Goal: Task Accomplishment & Management: Manage account settings

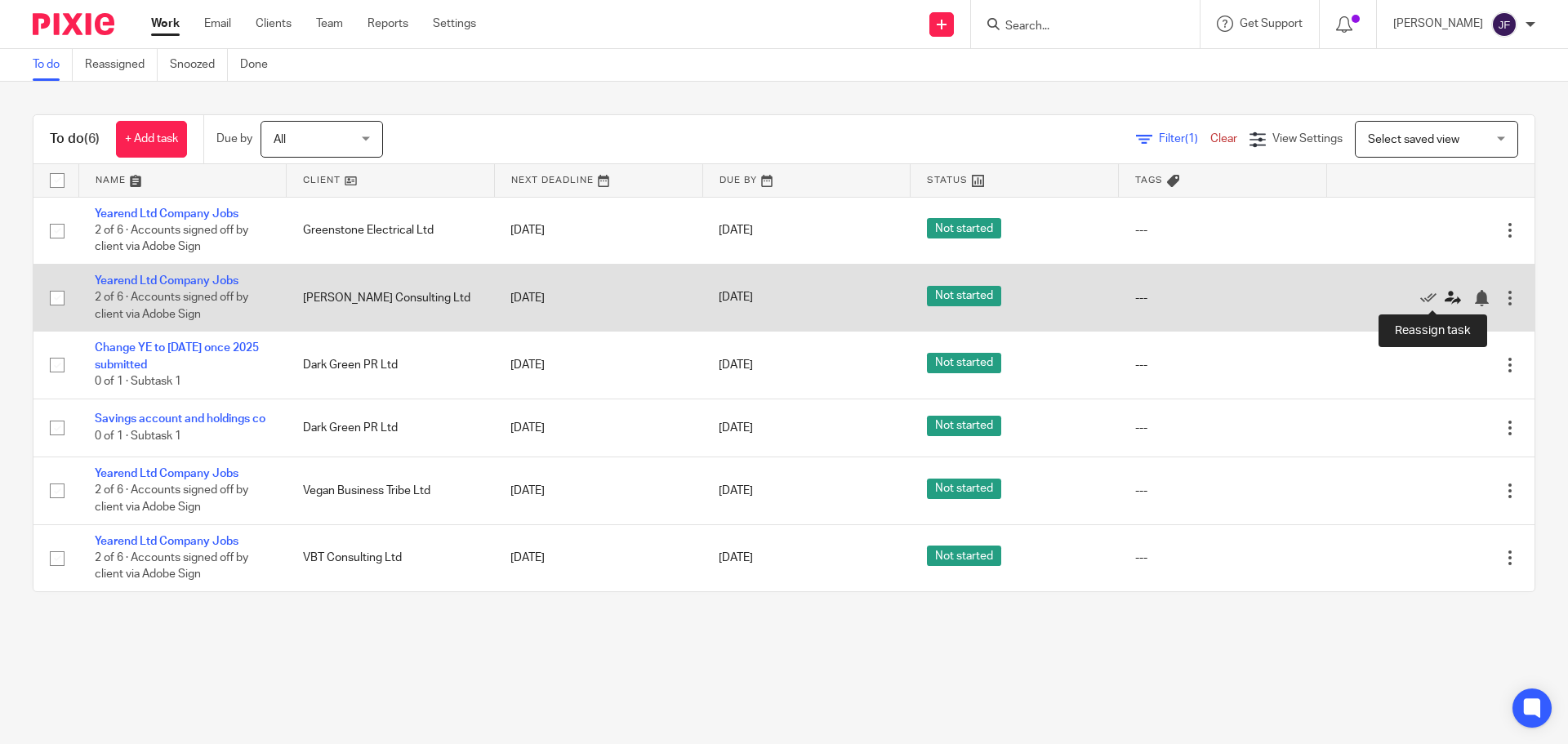
click at [1444, 301] on icon at bounding box center [1452, 298] width 16 height 16
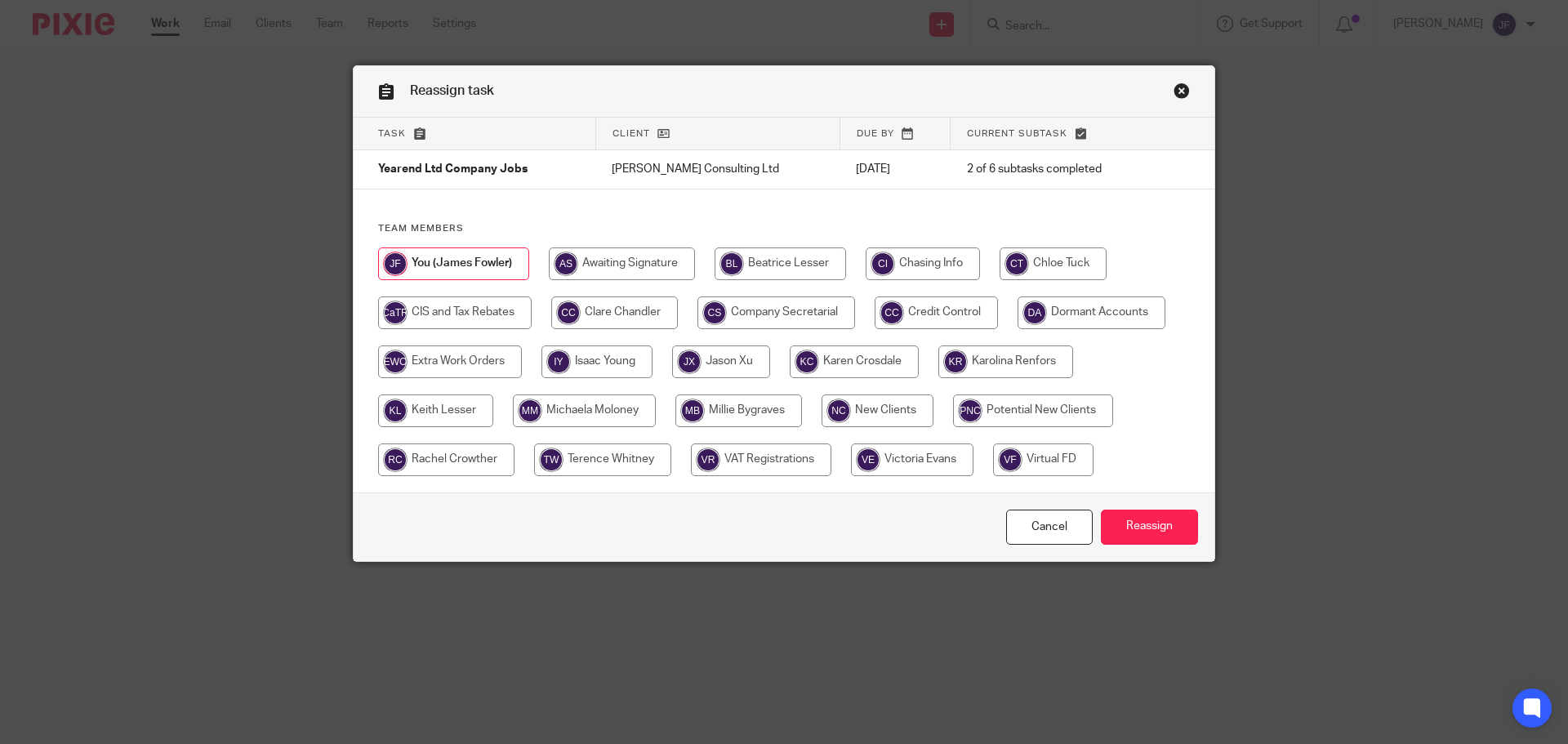
click at [738, 406] on input "radio" at bounding box center [738, 411] width 127 height 32
radio input "true"
click at [1143, 531] on input "Reassign" at bounding box center [1149, 527] width 97 height 35
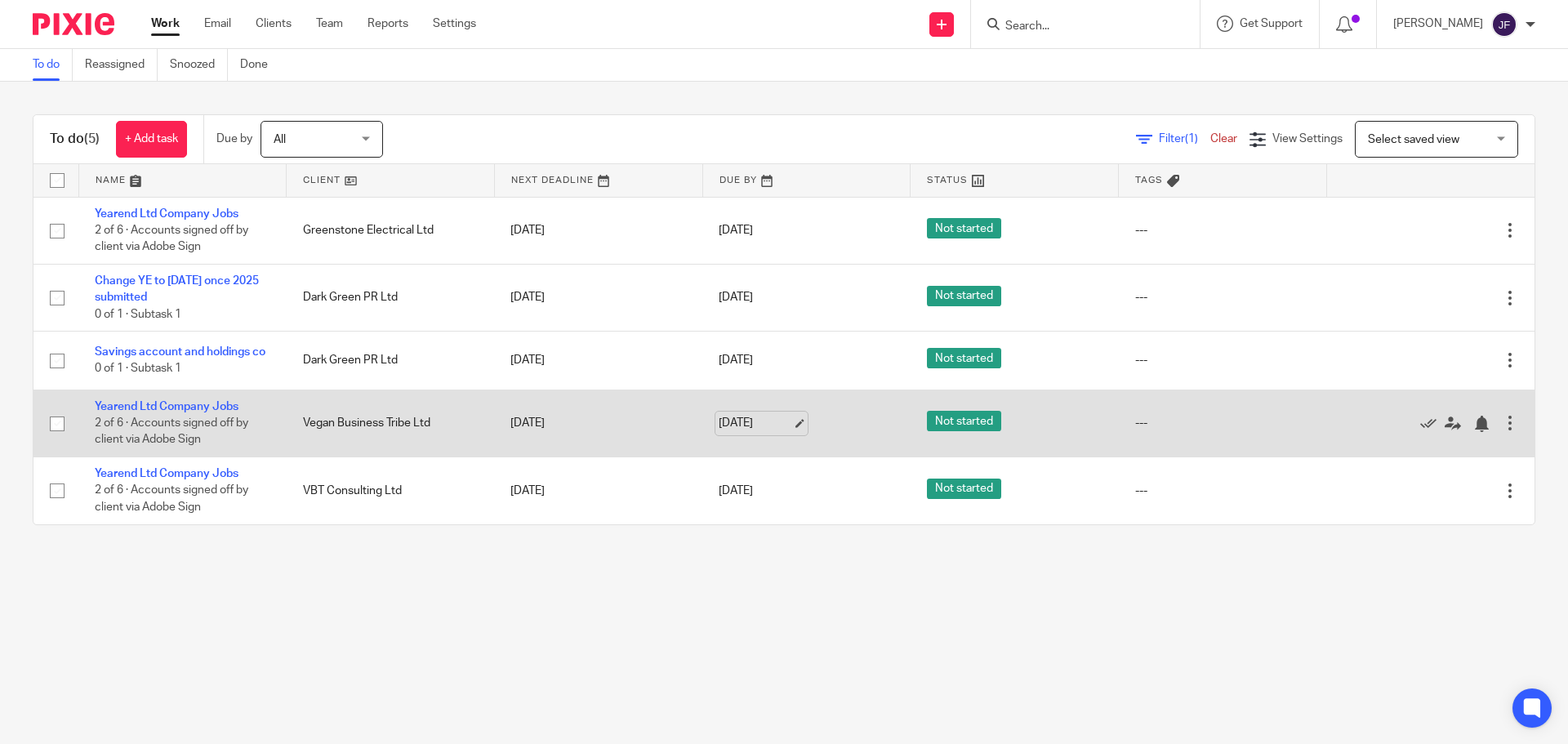
click at [756, 432] on link "[DATE]" at bounding box center [756, 423] width 74 height 17
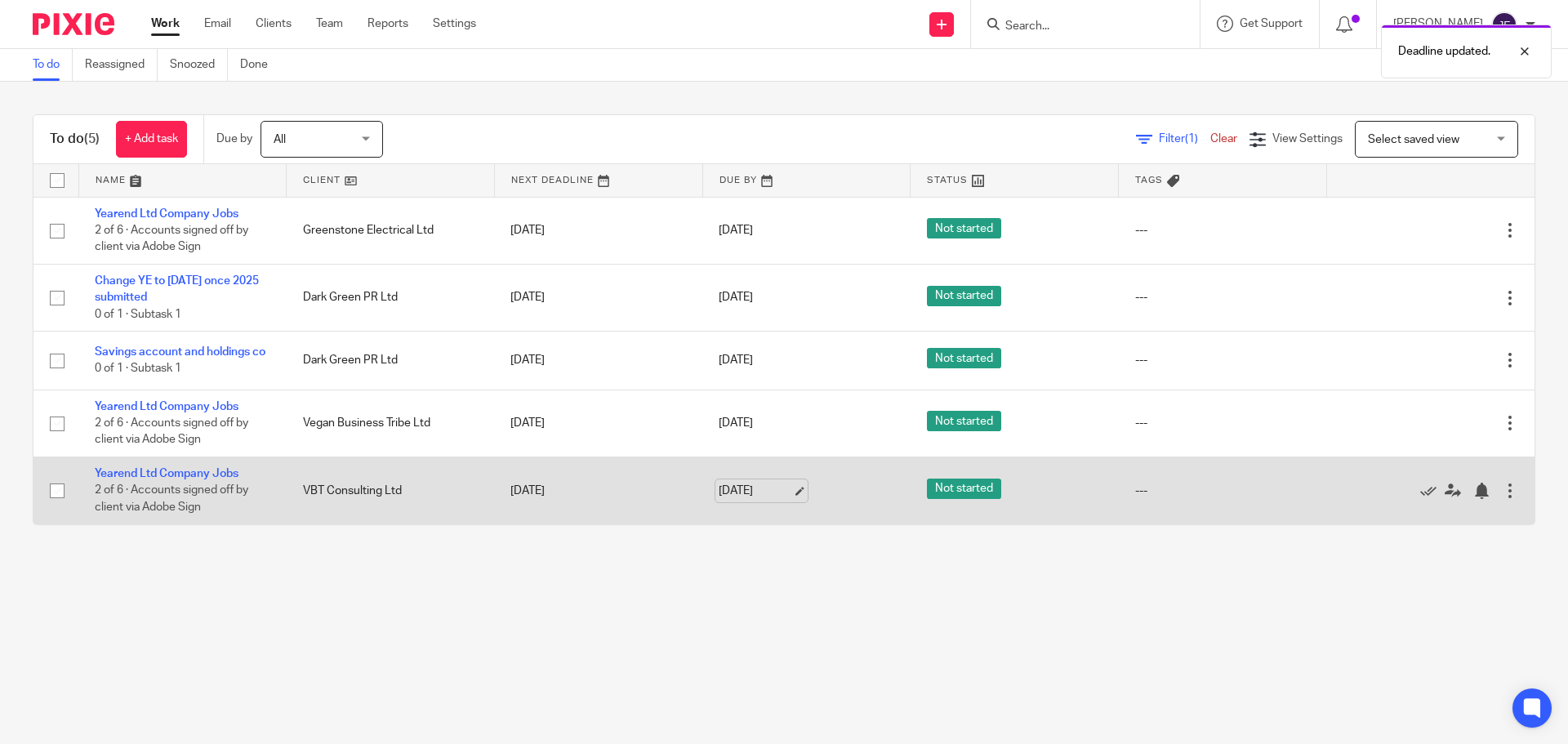
click at [739, 497] on link "[DATE]" at bounding box center [756, 491] width 74 height 17
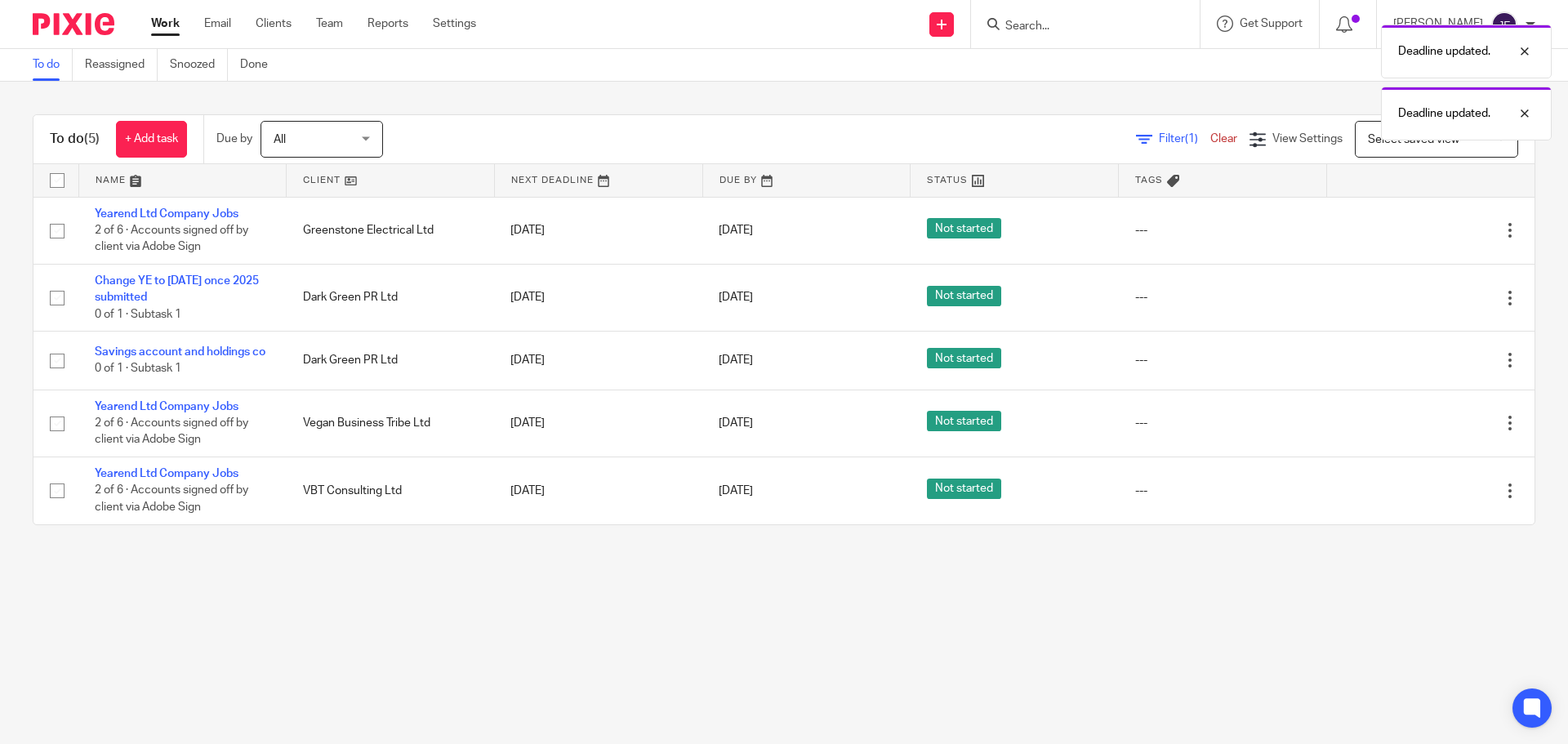
click at [82, 6] on div at bounding box center [67, 24] width 135 height 49
click at [1085, 22] on input "Search" at bounding box center [1077, 27] width 147 height 14
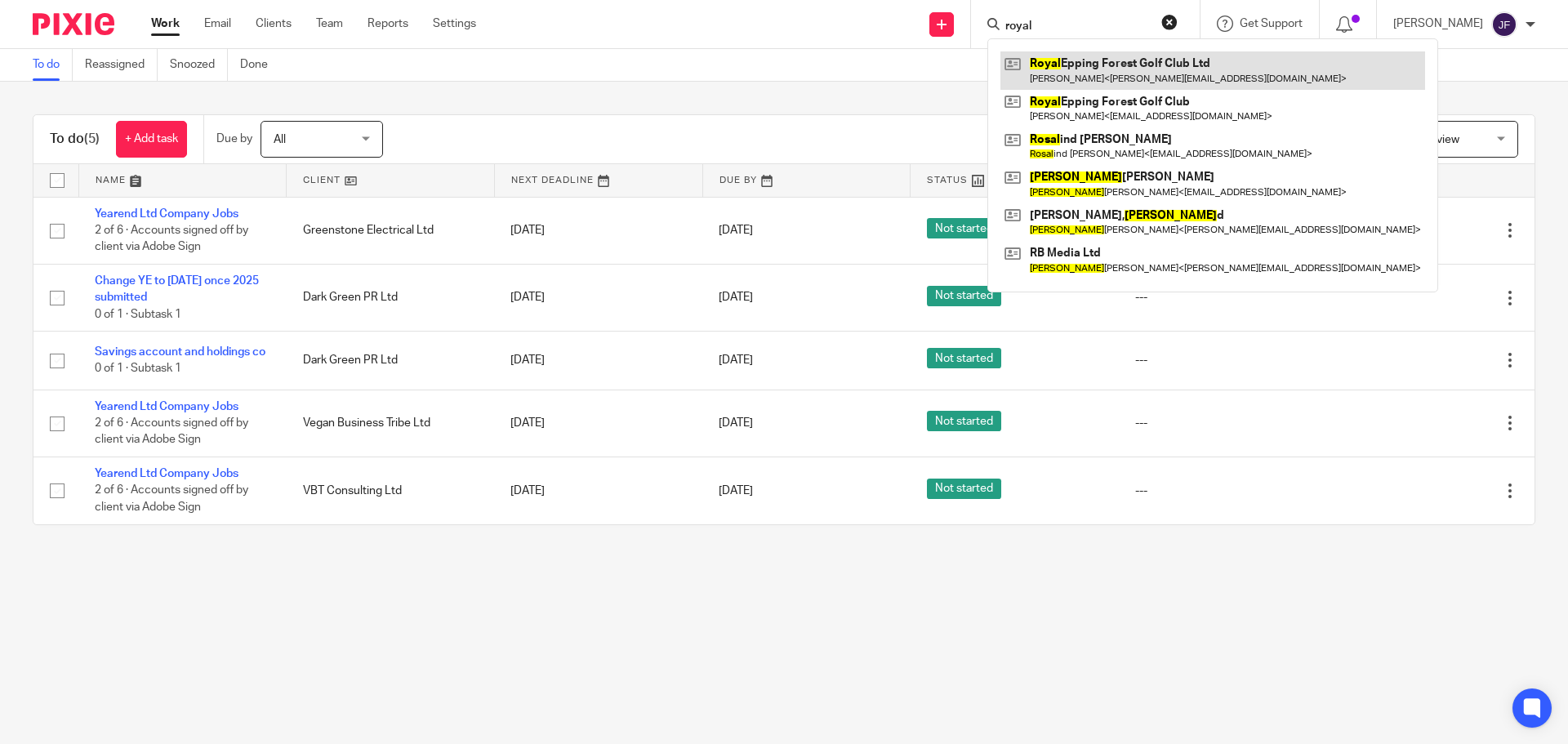
type input "royal"
click at [1199, 63] on link at bounding box center [1212, 70] width 424 height 38
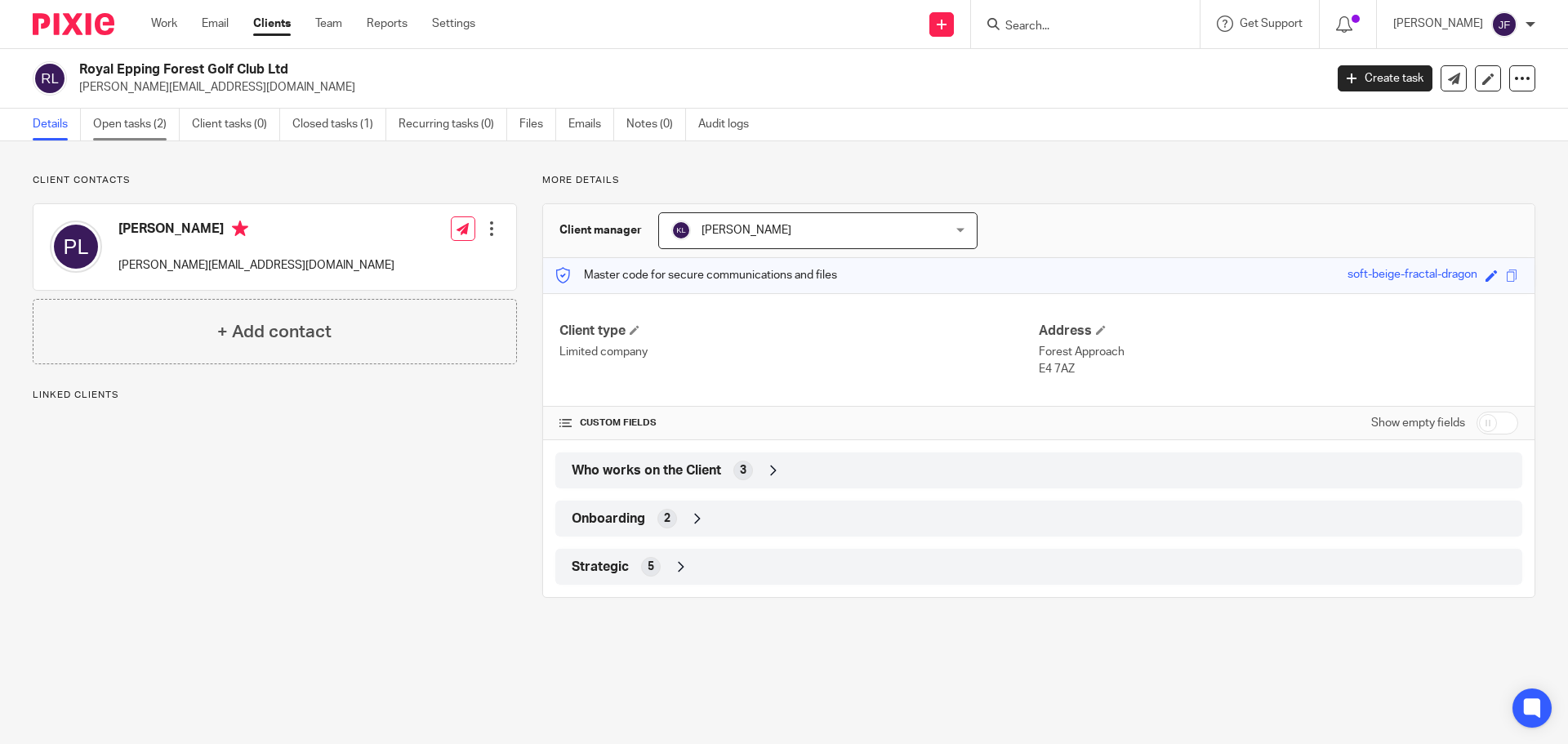
click at [134, 129] on link "Open tasks (2)" at bounding box center [137, 124] width 86 height 31
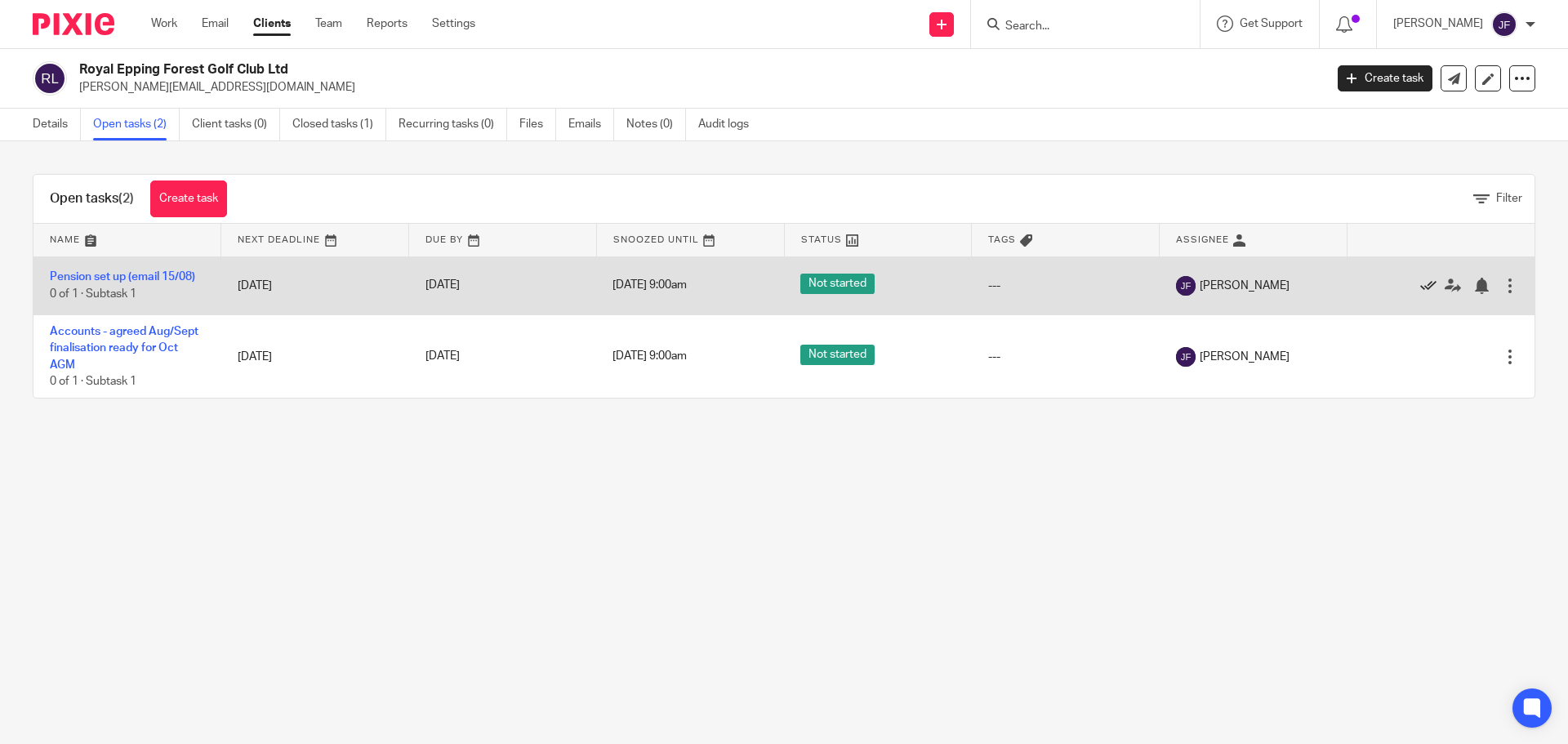
click at [1420, 286] on icon at bounding box center [1428, 286] width 16 height 16
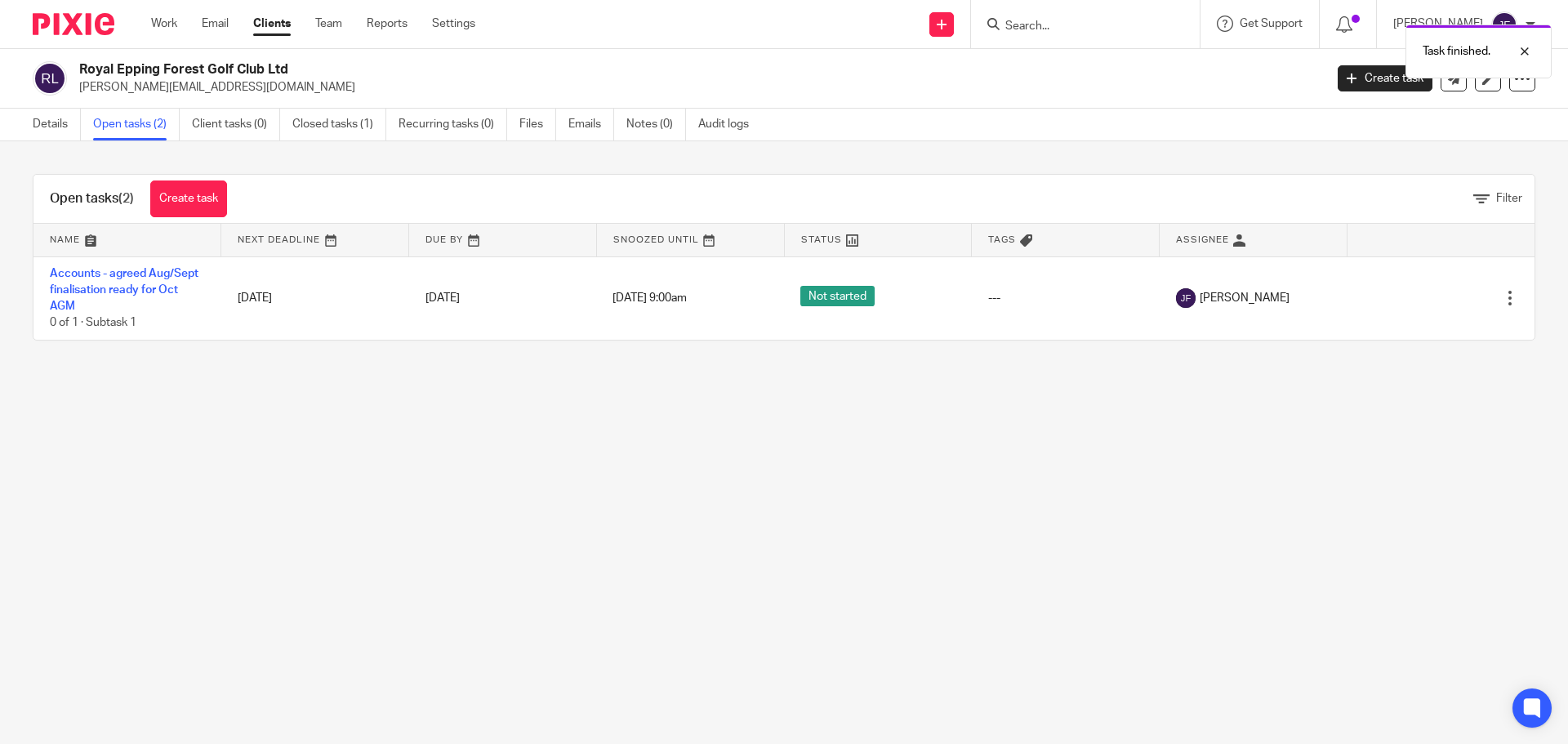
click at [93, 31] on img at bounding box center [73, 24] width 82 height 22
